Goal: Task Accomplishment & Management: Use online tool/utility

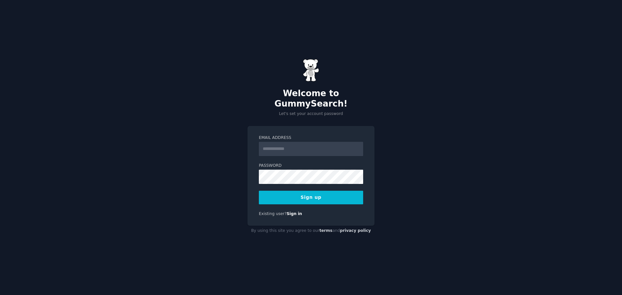
click at [268, 143] on input "Email Address" at bounding box center [311, 149] width 104 height 14
click at [278, 146] on input "Email Address" at bounding box center [311, 149] width 104 height 14
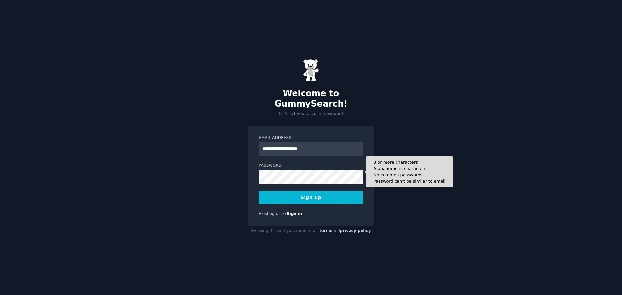
type input "**********"
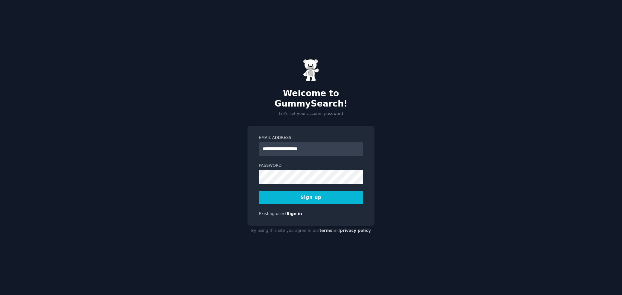
click at [308, 191] on button "Sign up" at bounding box center [311, 198] width 104 height 14
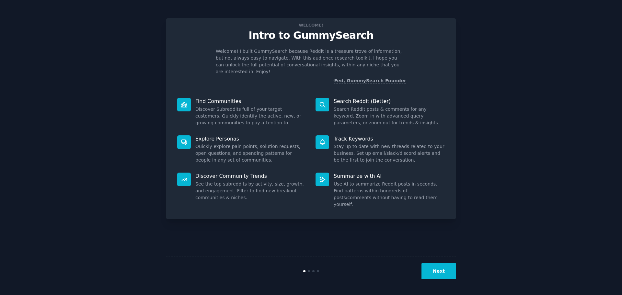
click at [322, 102] on icon at bounding box center [322, 104] width 5 height 5
click at [439, 267] on button "Next" at bounding box center [439, 272] width 35 height 16
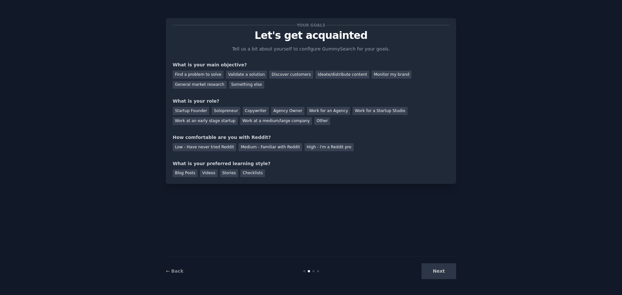
click at [439, 267] on div "Next" at bounding box center [407, 272] width 97 height 16
click at [324, 76] on div "Ideate/distribute content" at bounding box center [343, 75] width 54 height 8
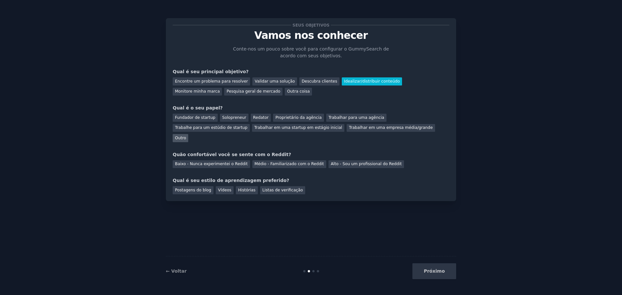
click at [186, 136] on font "Outro" at bounding box center [180, 138] width 11 height 5
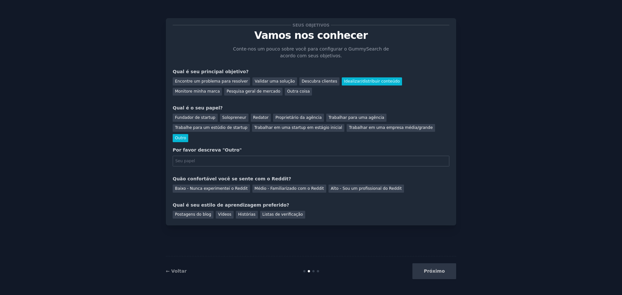
click at [219, 156] on input "text" at bounding box center [311, 161] width 277 height 11
type input "Youtube"
click at [216, 186] on font "Baixo - Nunca experimentei o Reddit" at bounding box center [211, 188] width 73 height 5
click at [221, 212] on font "Vídeos" at bounding box center [224, 214] width 13 height 5
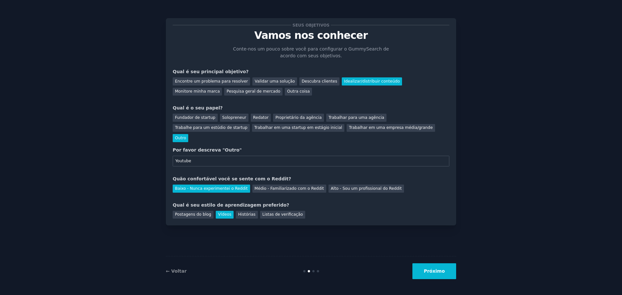
click at [434, 267] on button "Próximo" at bounding box center [435, 272] width 44 height 16
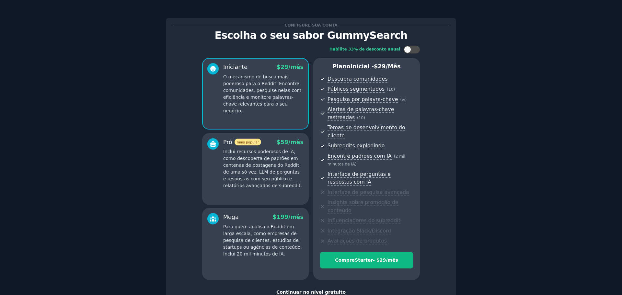
click at [325, 290] on font "Continuar no nível gratuito" at bounding box center [310, 292] width 69 height 5
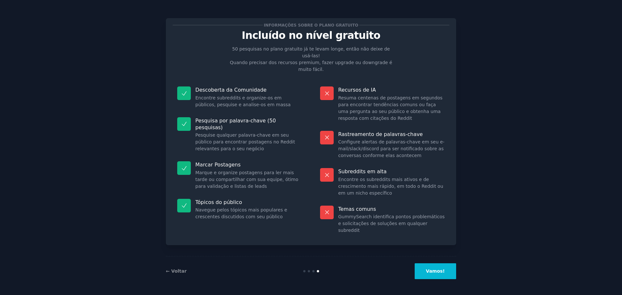
click at [436, 275] on button "Vamos!" at bounding box center [435, 272] width 41 height 16
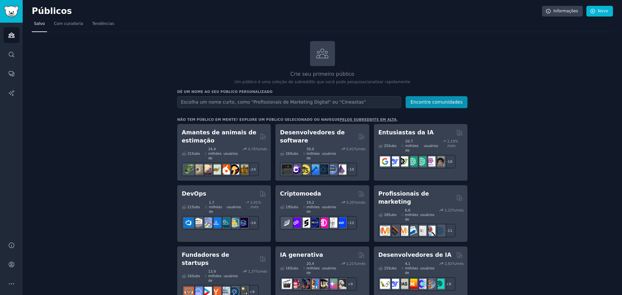
click at [211, 102] on input "text" at bounding box center [289, 102] width 224 height 12
type input "geologia"
click at [427, 100] on font "Encontre comunidades" at bounding box center [437, 102] width 52 height 5
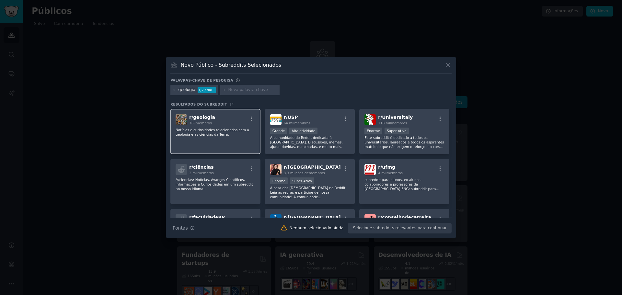
click at [231, 123] on div "r/ geologia 769 membros" at bounding box center [216, 119] width 80 height 11
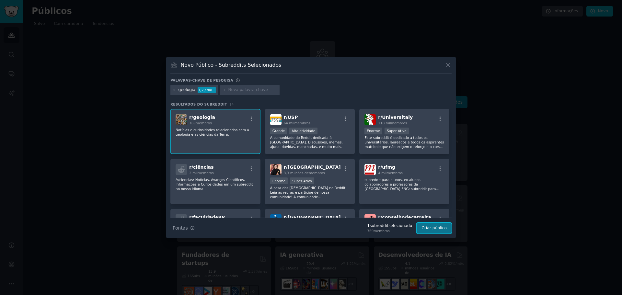
click at [433, 226] on font "Criar público" at bounding box center [434, 228] width 25 height 5
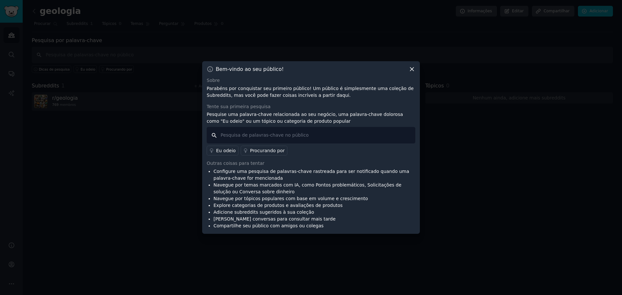
click at [281, 135] on input "text" at bounding box center [311, 135] width 209 height 17
type input "vulcão"
click at [250, 135] on input "vulcão" at bounding box center [311, 135] width 209 height 17
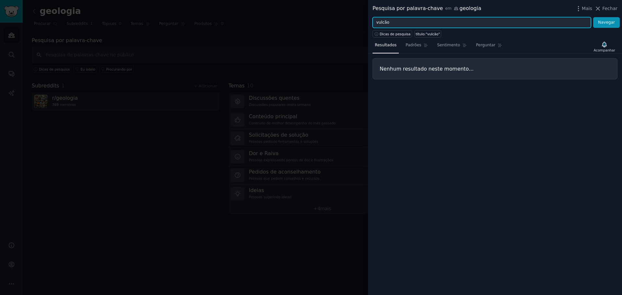
drag, startPoint x: 389, startPoint y: 21, endPoint x: 375, endPoint y: 21, distance: 14.6
click at [375, 21] on input "vulcão" at bounding box center [482, 22] width 218 height 11
type input "terremoto"
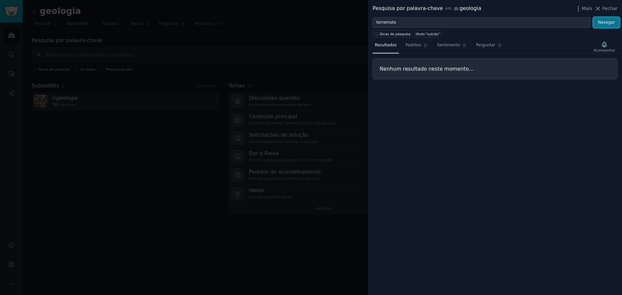
click at [600, 23] on font "Navegar" at bounding box center [606, 22] width 17 height 5
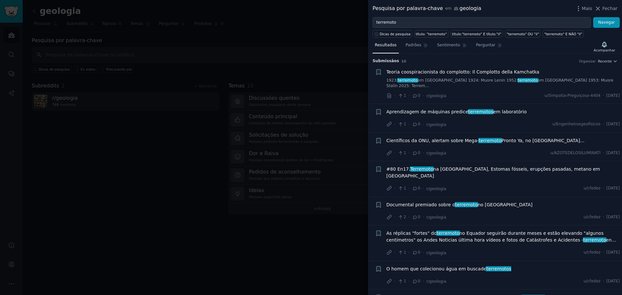
click at [466, 79] on font "em [GEOGRAPHIC_DATA] 1924: Muore Lenin 1952:" at bounding box center [468, 80] width 100 height 5
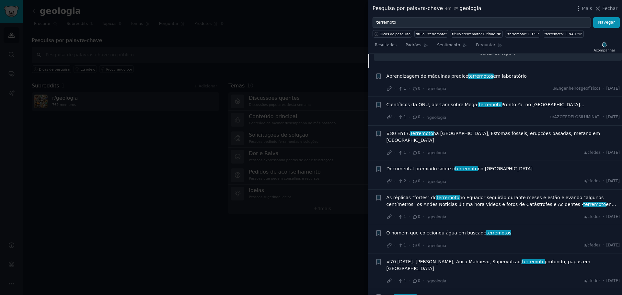
scroll to position [218, 0]
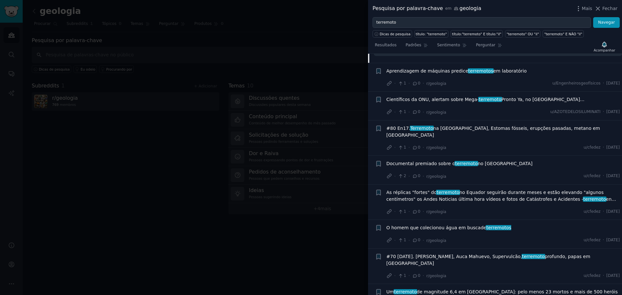
click at [354, 19] on div at bounding box center [311, 147] width 622 height 295
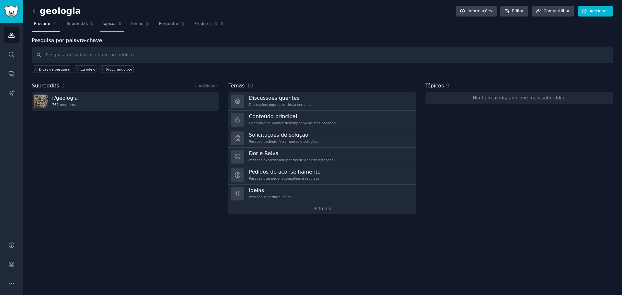
click at [110, 24] on font "Tópicos" at bounding box center [109, 23] width 15 height 5
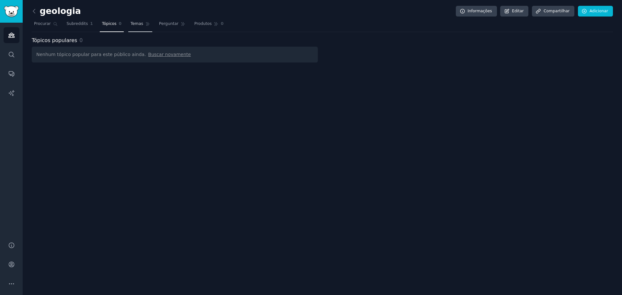
click at [131, 22] on font "Temas" at bounding box center [137, 23] width 13 height 5
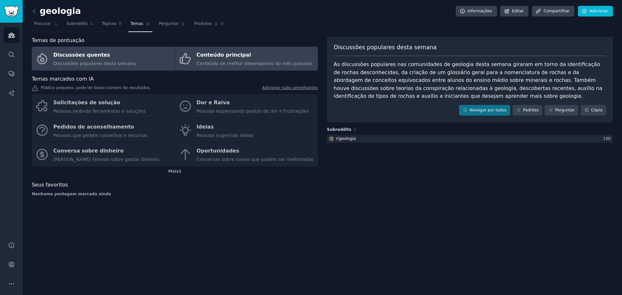
click at [217, 51] on font "Conteúdo principal" at bounding box center [224, 55] width 54 height 8
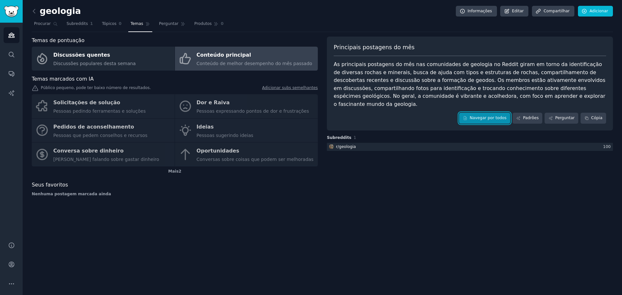
click at [477, 116] on font "Navegar por todos" at bounding box center [488, 118] width 37 height 5
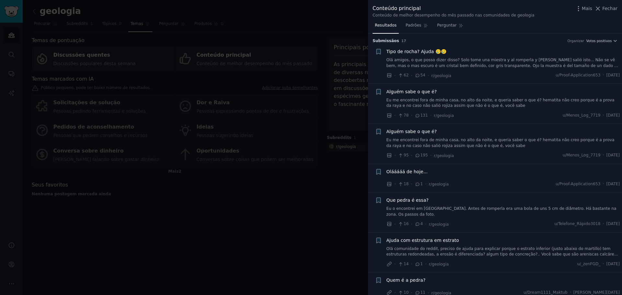
click at [333, 26] on div at bounding box center [311, 147] width 622 height 295
